Goal: Task Accomplishment & Management: Manage account settings

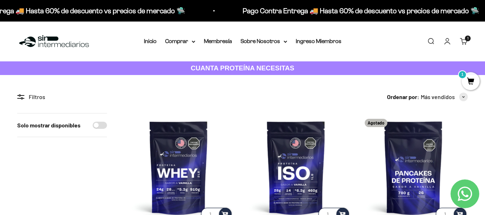
click at [329, 35] on div "Menú [GEOGRAPHIC_DATA] Inicio Comprar Proteínas Ver Todos Whey Iso Vegan Pancak…" at bounding box center [242, 42] width 485 height 40
click at [328, 43] on link "Ingreso Miembros" at bounding box center [319, 41] width 46 height 6
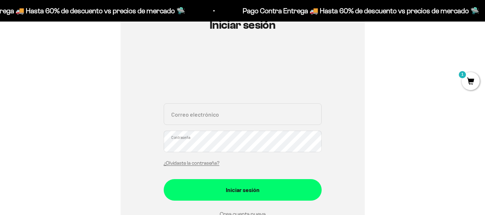
scroll to position [99, 0]
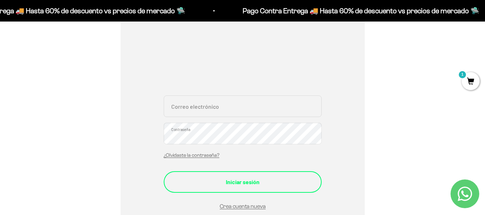
type input "anamariagilclavijo@gmail.com"
click at [268, 176] on button "Iniciar sesión" at bounding box center [243, 182] width 158 height 22
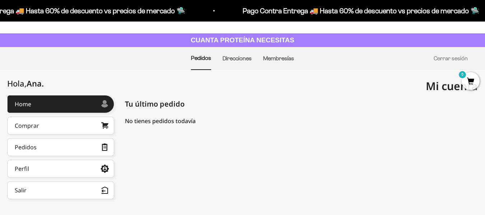
scroll to position [28, 0]
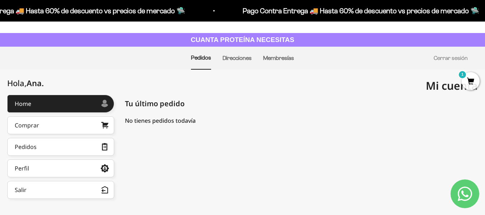
click at [295, 60] on ul "Pedidos Direcciones Membresías Cerrar sesión" at bounding box center [242, 58] width 451 height 23
click at [292, 60] on link "Membresías" at bounding box center [278, 58] width 31 height 6
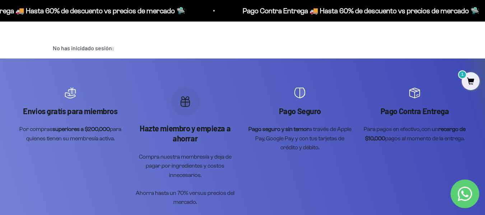
scroll to position [83, 0]
